Goal: Task Accomplishment & Management: Manage account settings

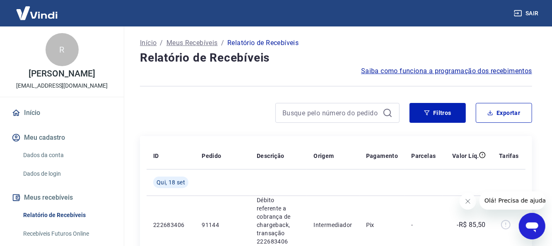
click at [405, 120] on div "Filtros Exportar" at bounding box center [336, 113] width 392 height 20
click at [412, 120] on button "Filtros" at bounding box center [437, 113] width 56 height 20
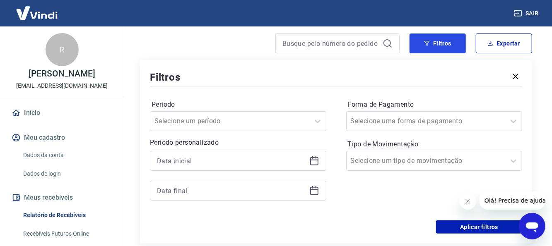
scroll to position [83, 0]
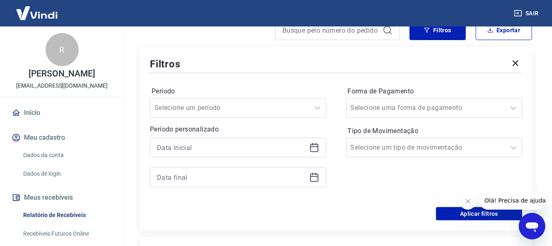
click at [311, 148] on icon at bounding box center [314, 148] width 10 height 10
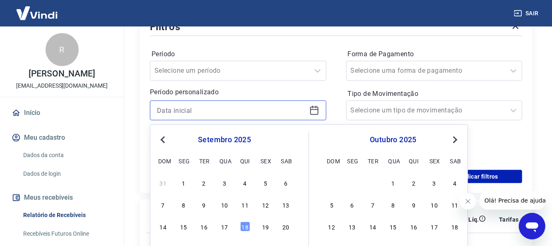
scroll to position [124, 0]
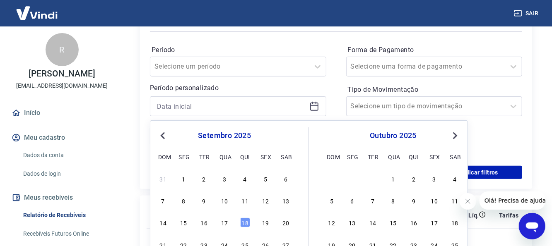
click at [219, 218] on div "14 15 16 17 18 19 20" at bounding box center [224, 223] width 135 height 12
click at [222, 221] on div "17" at bounding box center [224, 223] width 10 height 10
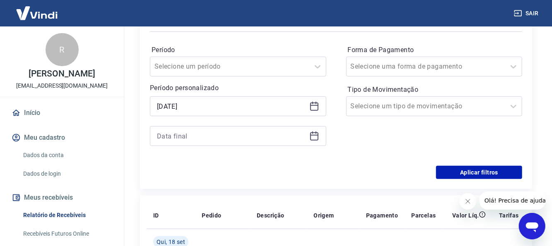
type input "[DATE]"
click at [312, 138] on icon at bounding box center [314, 136] width 10 height 10
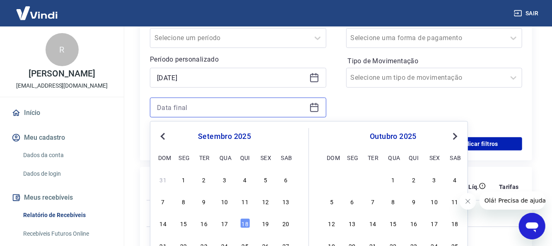
scroll to position [165, 0]
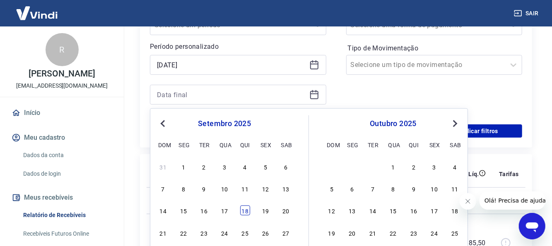
click at [244, 213] on div "18" at bounding box center [245, 211] width 10 height 10
type input "[DATE]"
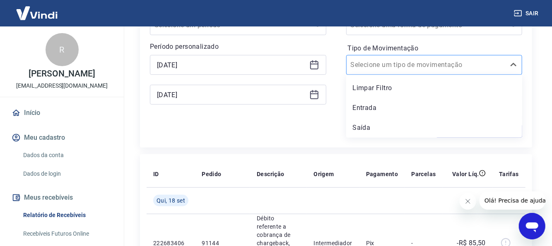
click at [403, 65] on input "Tipo de Movimentação" at bounding box center [392, 65] width 84 height 10
click at [394, 107] on div "Entrada" at bounding box center [434, 108] width 176 height 17
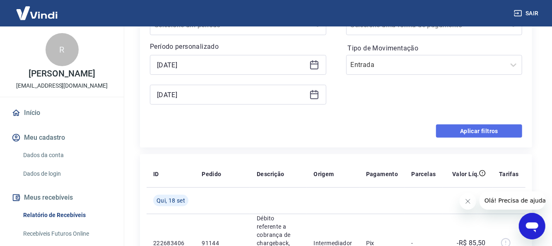
click at [469, 134] on button "Aplicar filtros" at bounding box center [479, 131] width 86 height 13
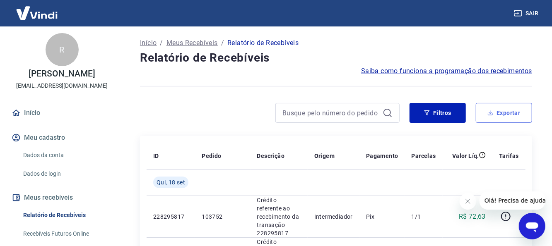
click at [496, 113] on button "Exportar" at bounding box center [503, 113] width 56 height 20
type input "[DATE]"
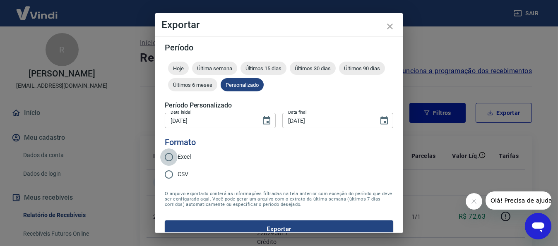
drag, startPoint x: 176, startPoint y: 157, endPoint x: 194, endPoint y: 162, distance: 18.4
click at [177, 156] on input "Excel" at bounding box center [168, 157] width 17 height 17
radio input "true"
drag, startPoint x: 282, startPoint y: 228, endPoint x: 292, endPoint y: 227, distance: 10.0
click at [283, 228] on button "Exportar" at bounding box center [279, 229] width 228 height 17
